Goal: Information Seeking & Learning: Learn about a topic

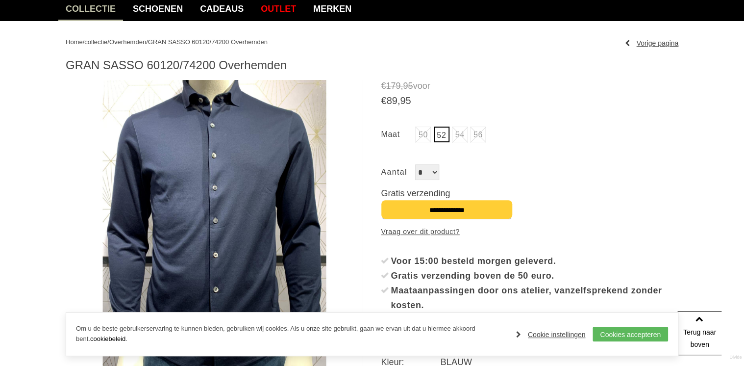
scroll to position [78, 0]
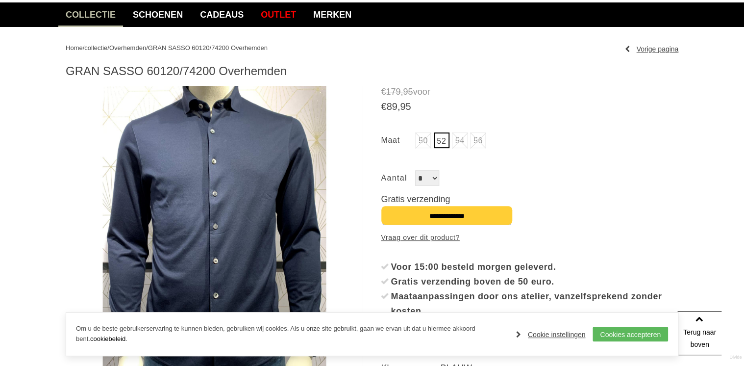
click at [217, 202] on img at bounding box center [215, 235] width 298 height 298
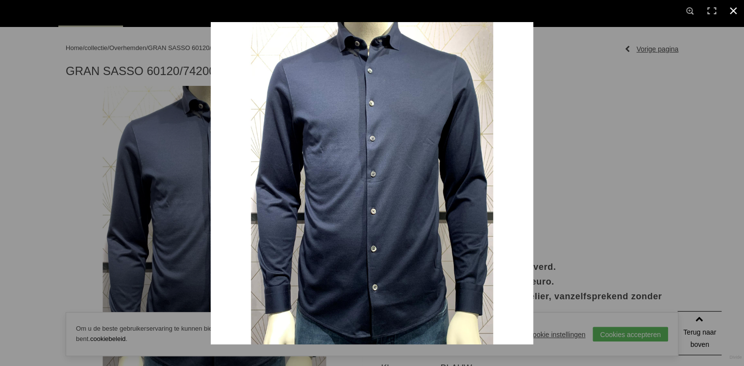
click at [574, 92] on div at bounding box center [583, 205] width 744 height 366
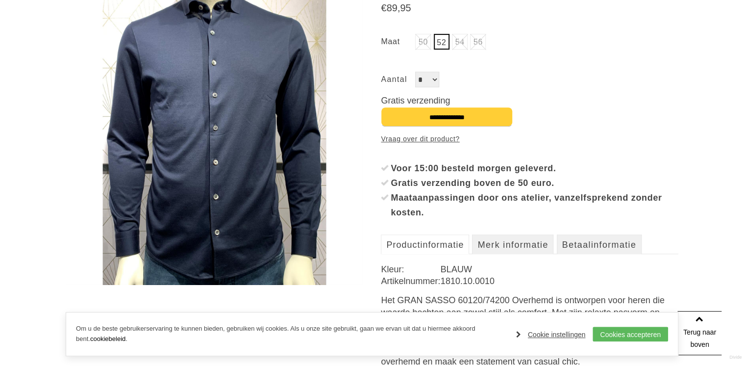
scroll to position [196, 0]
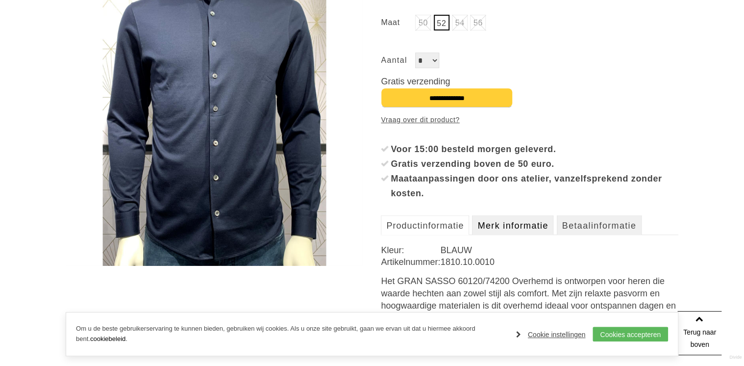
click at [523, 227] on link "Merk informatie" at bounding box center [512, 225] width 81 height 20
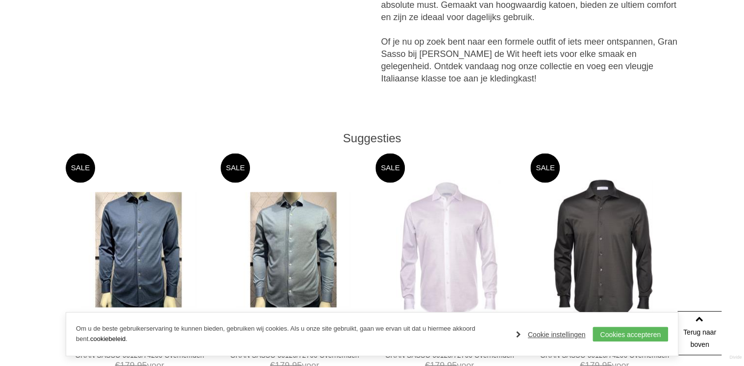
scroll to position [824, 0]
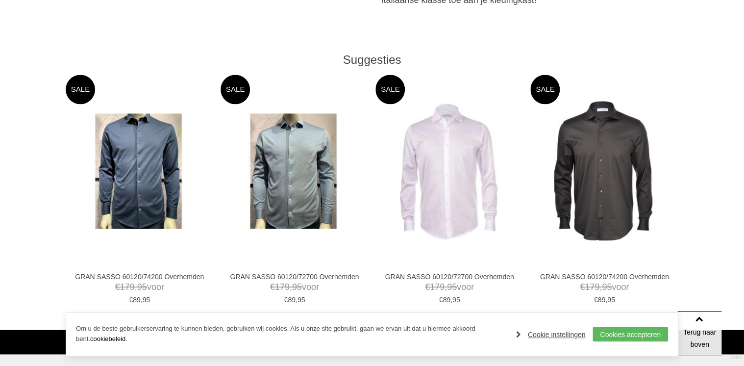
click at [300, 176] on img at bounding box center [293, 170] width 115 height 115
